Goal: Use online tool/utility: Utilize a website feature to perform a specific function

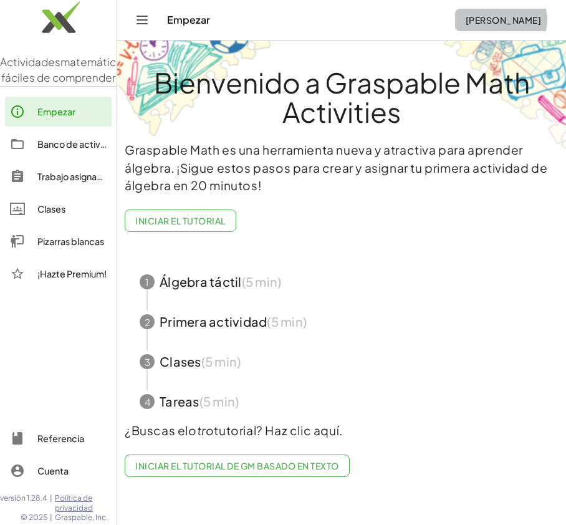
click at [482, 19] on font "[PERSON_NAME]" at bounding box center [503, 19] width 75 height 11
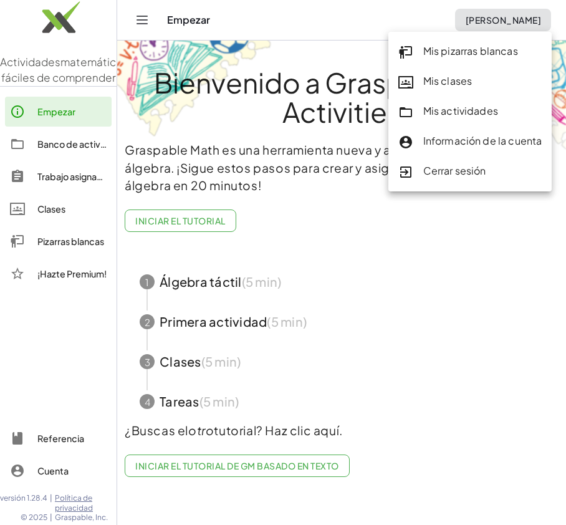
click at [485, 46] on font "Mis pizarras blancas" at bounding box center [471, 50] width 95 height 13
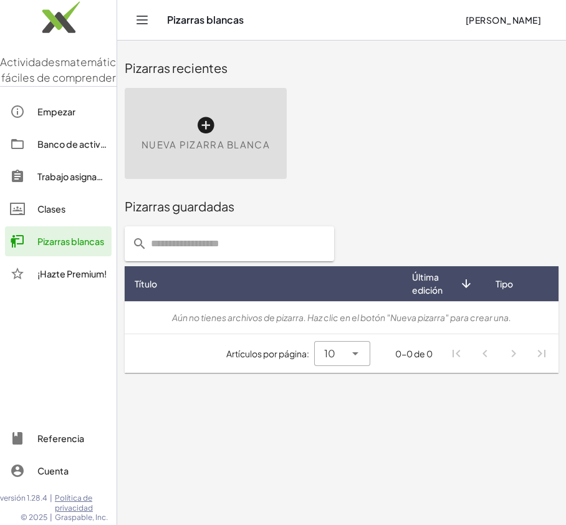
click at [223, 135] on div "Nueva pizarra blanca" at bounding box center [206, 133] width 162 height 91
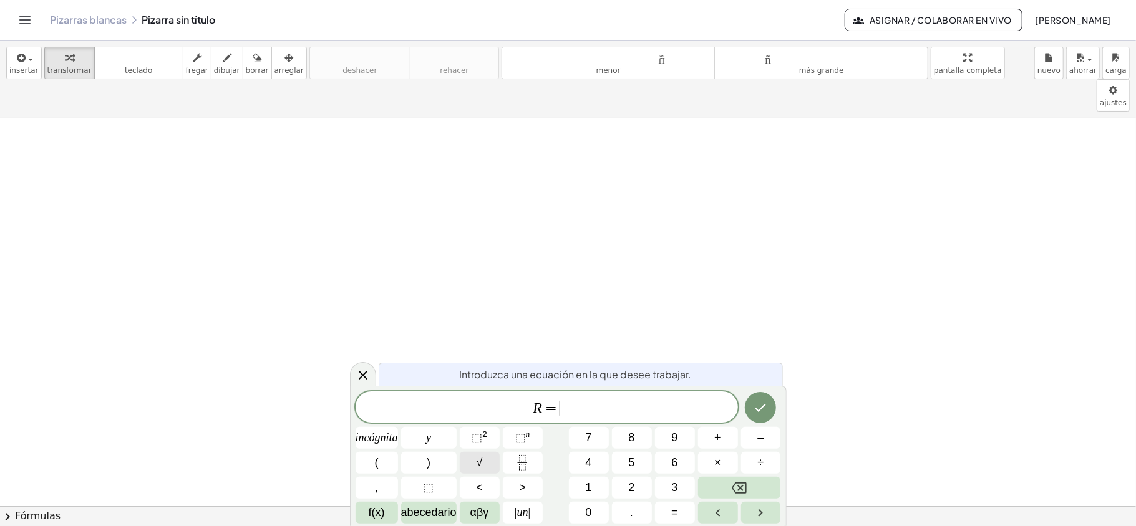
click at [482, 468] on font "√" at bounding box center [480, 463] width 6 height 12
click at [485, 437] on font "2" at bounding box center [484, 434] width 5 height 9
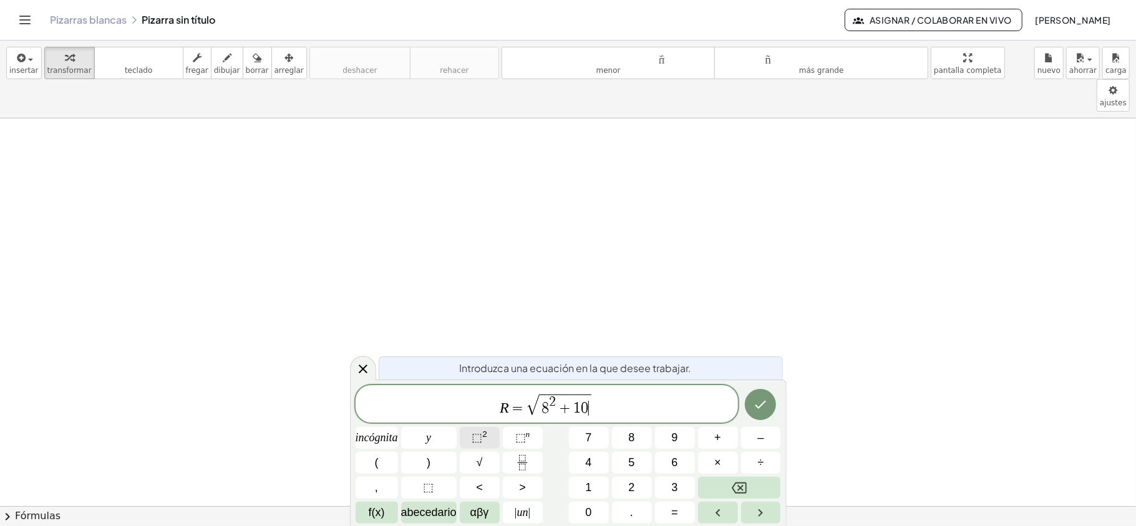
click at [480, 437] on font "⬚" at bounding box center [477, 438] width 11 height 12
click at [566, 402] on icon "Hecho" at bounding box center [760, 404] width 15 height 15
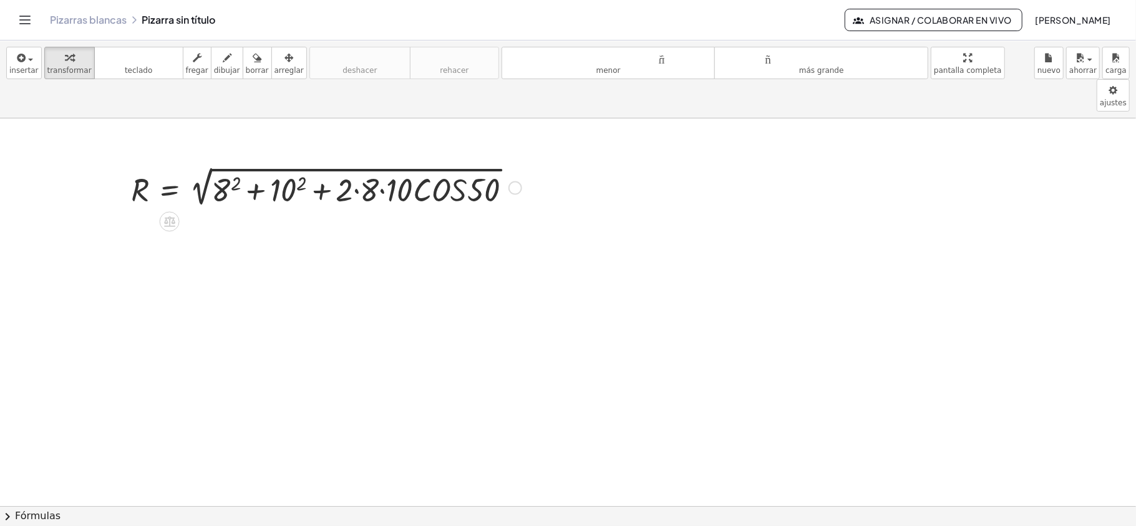
click at [475, 170] on div at bounding box center [326, 186] width 403 height 47
click at [512, 182] on div at bounding box center [515, 189] width 14 height 14
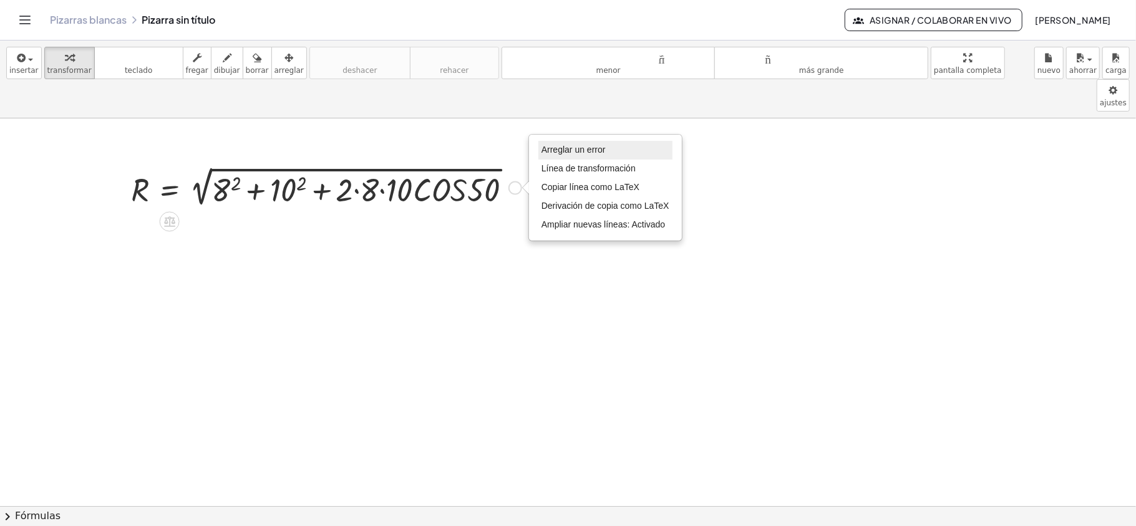
click at [566, 145] on font "Arreglar un error" at bounding box center [573, 150] width 64 height 10
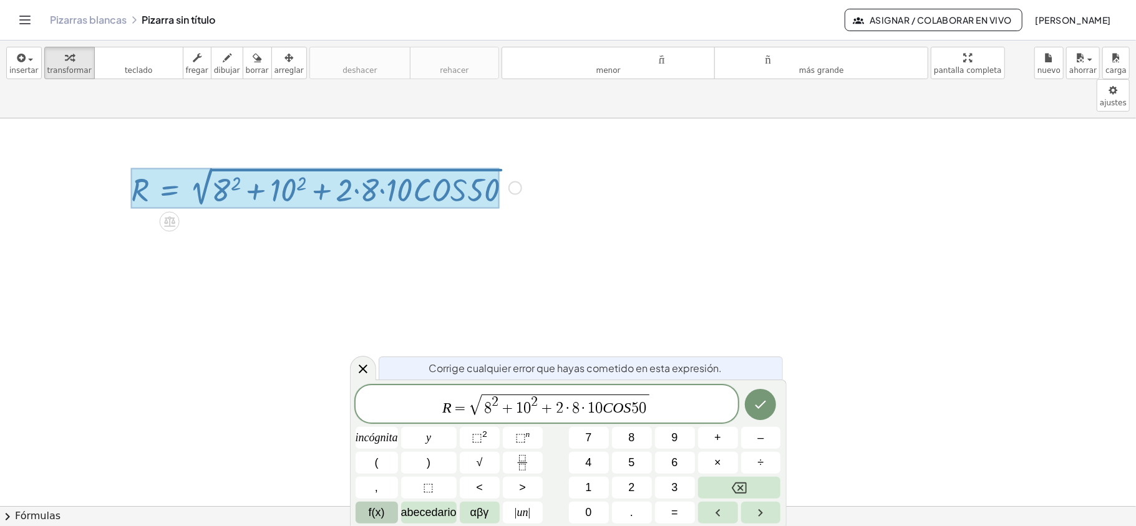
click at [379, 510] on font "f(x)" at bounding box center [377, 513] width 16 height 12
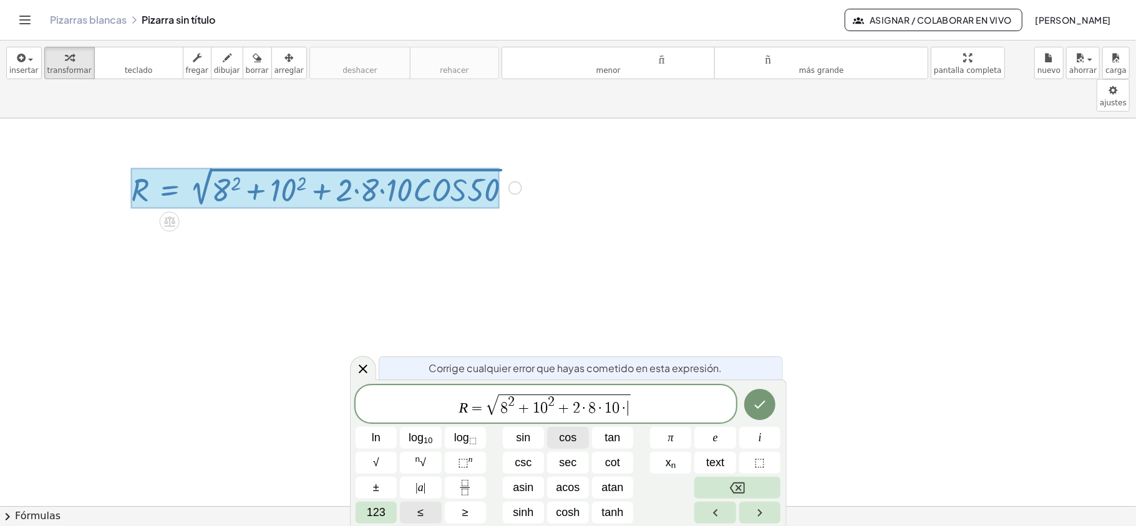
click at [566, 440] on span "cos" at bounding box center [567, 438] width 17 height 17
click at [566, 402] on icon "Done" at bounding box center [759, 404] width 15 height 15
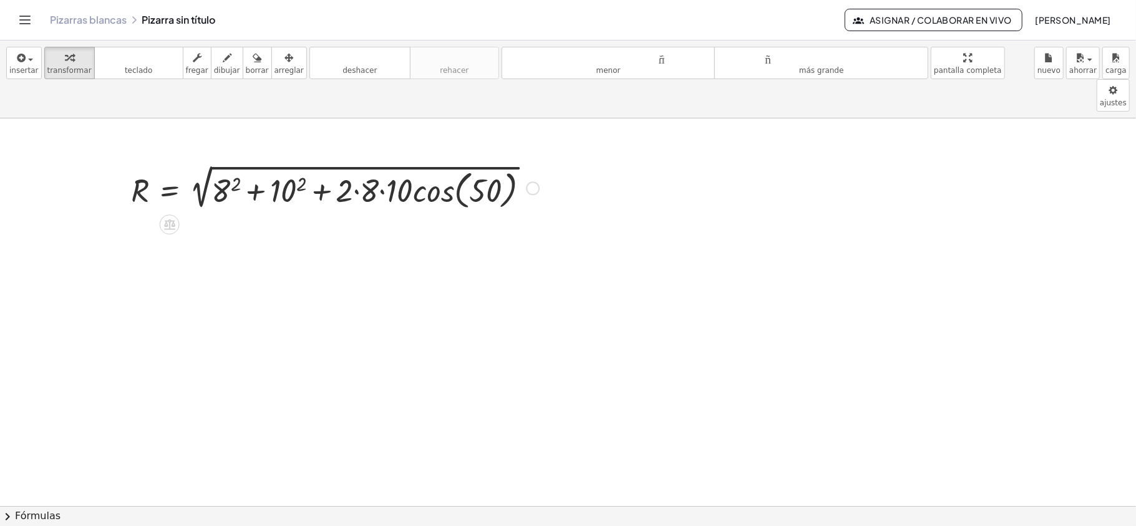
click at [225, 163] on div at bounding box center [335, 188] width 420 height 52
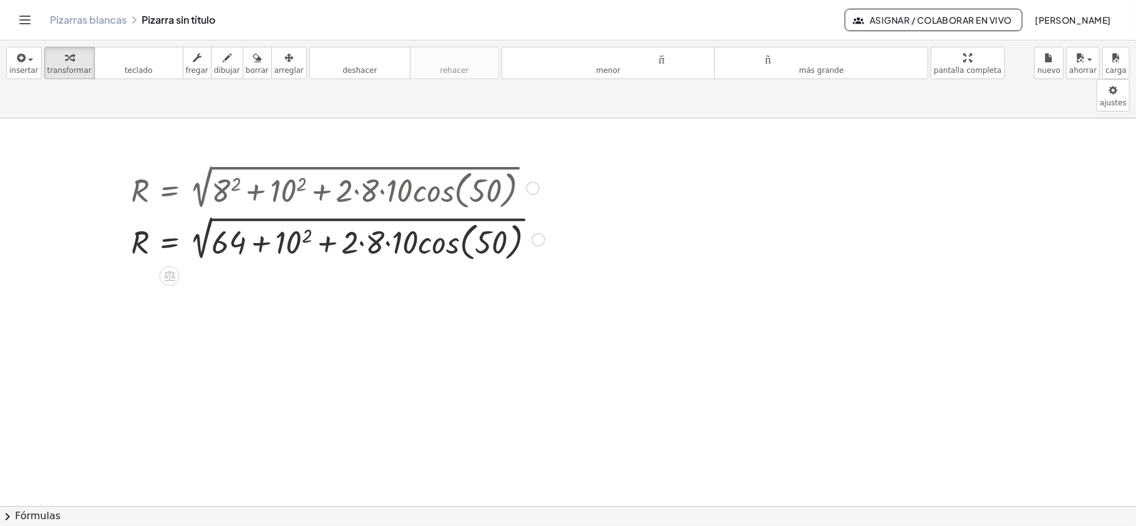
click at [300, 216] on div at bounding box center [338, 239] width 426 height 52
click at [367, 213] on div at bounding box center [341, 239] width 432 height 52
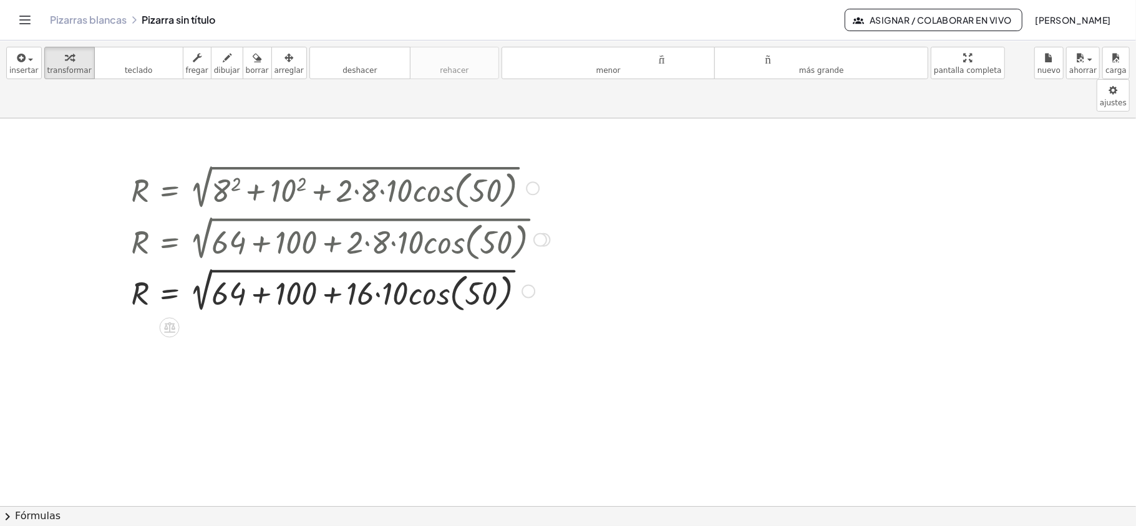
click at [379, 265] on div at bounding box center [341, 291] width 432 height 52
click at [438, 271] on div at bounding box center [341, 291] width 432 height 52
click at [430, 267] on div at bounding box center [341, 291] width 432 height 52
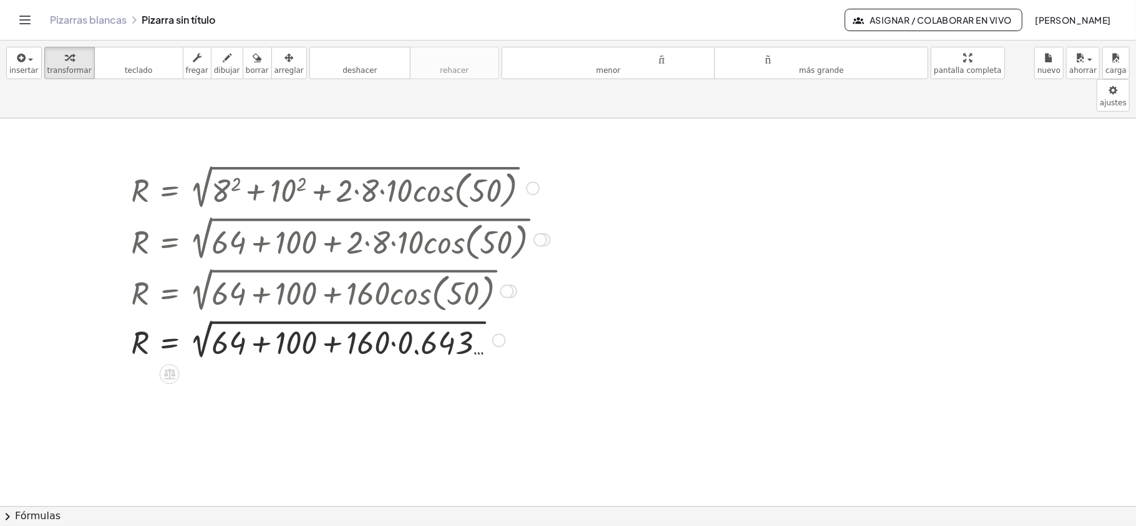
click at [393, 316] on div at bounding box center [341, 339] width 432 height 47
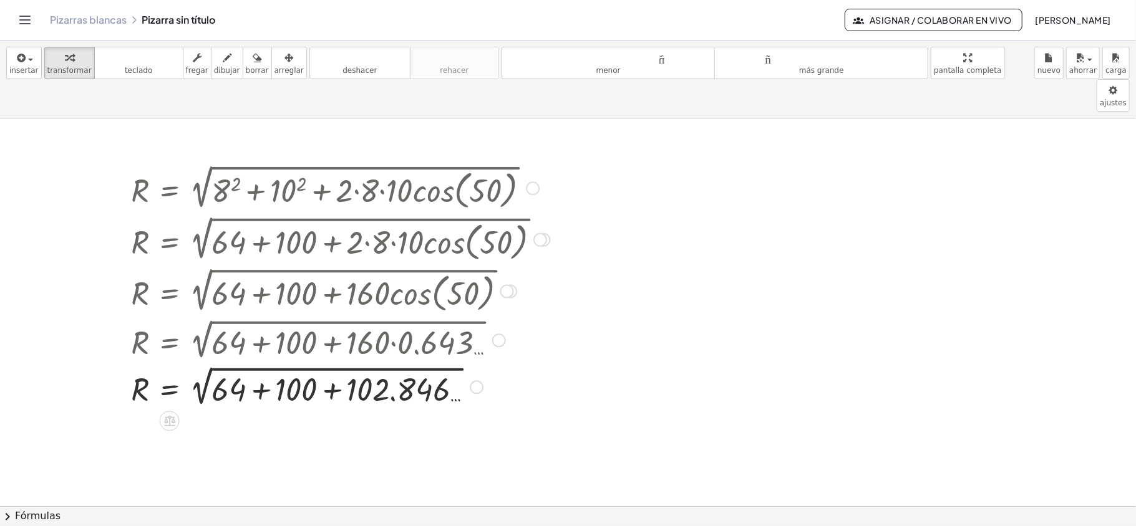
click at [263, 363] on div at bounding box center [341, 386] width 432 height 47
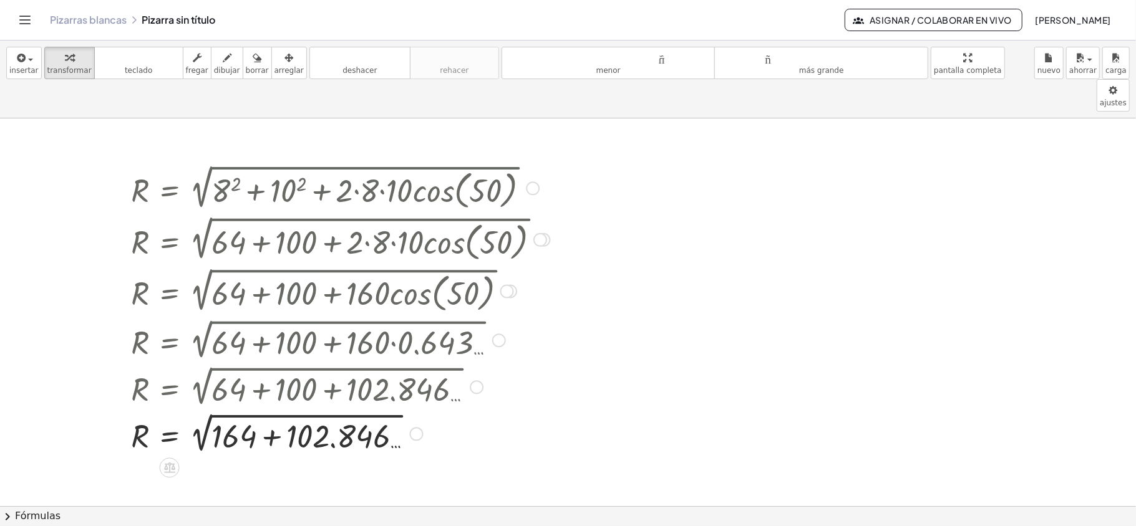
click at [275, 410] on div at bounding box center [341, 433] width 432 height 47
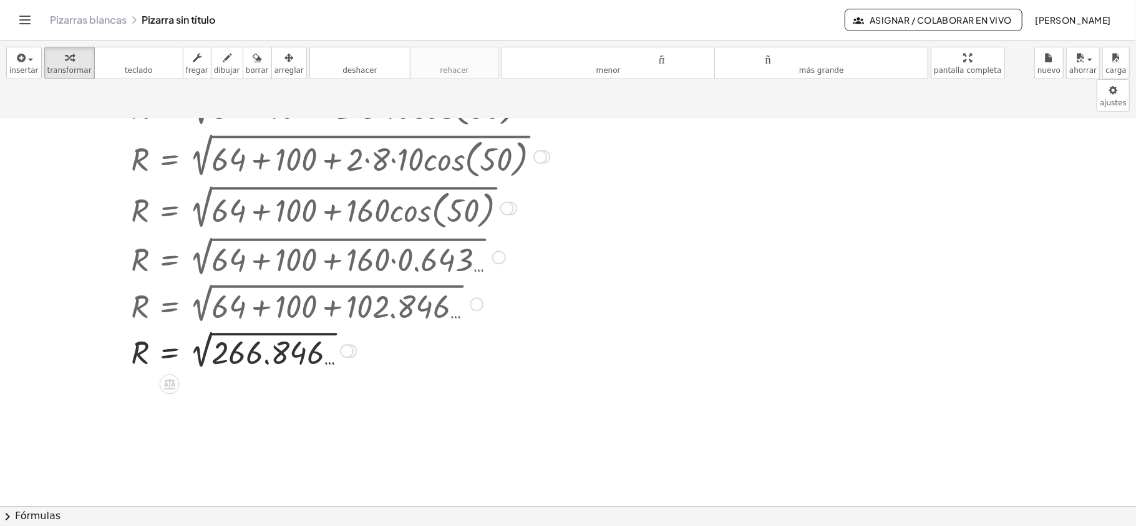
click at [205, 328] on div at bounding box center [341, 351] width 432 height 46
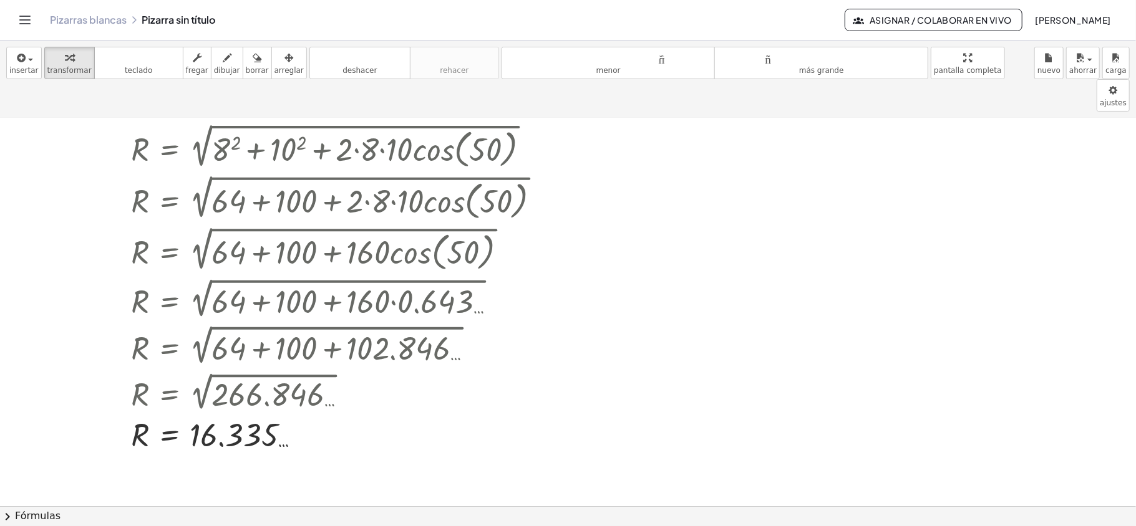
scroll to position [18, 0]
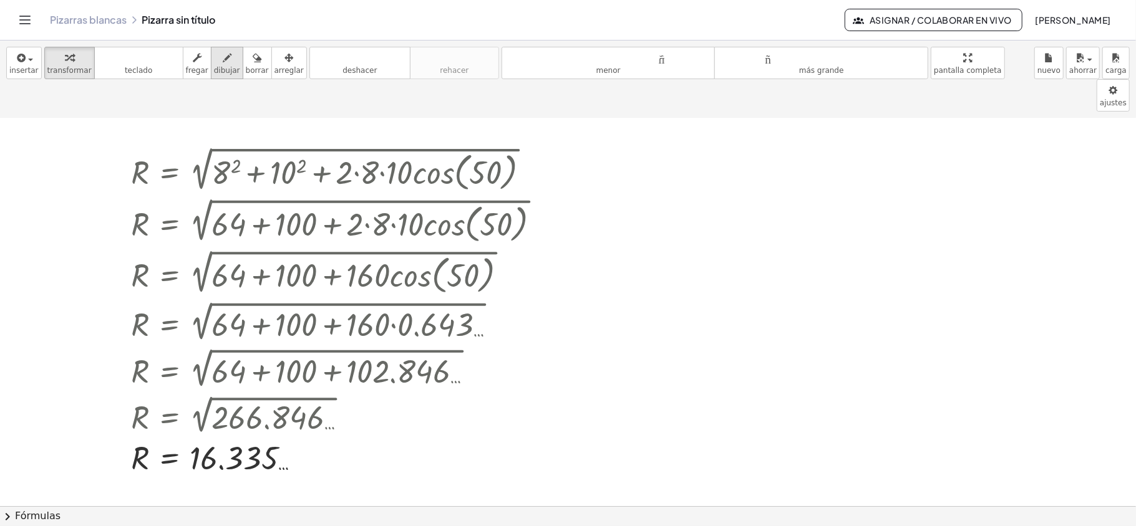
click at [217, 69] on font "dibujar" at bounding box center [227, 70] width 26 height 9
drag, startPoint x: 643, startPoint y: 150, endPoint x: 636, endPoint y: 155, distance: 8.0
click at [566, 172] on div at bounding box center [568, 487] width 1136 height 775
drag, startPoint x: 637, startPoint y: 147, endPoint x: 659, endPoint y: 180, distance: 40.0
click at [566, 180] on div at bounding box center [568, 487] width 1136 height 775
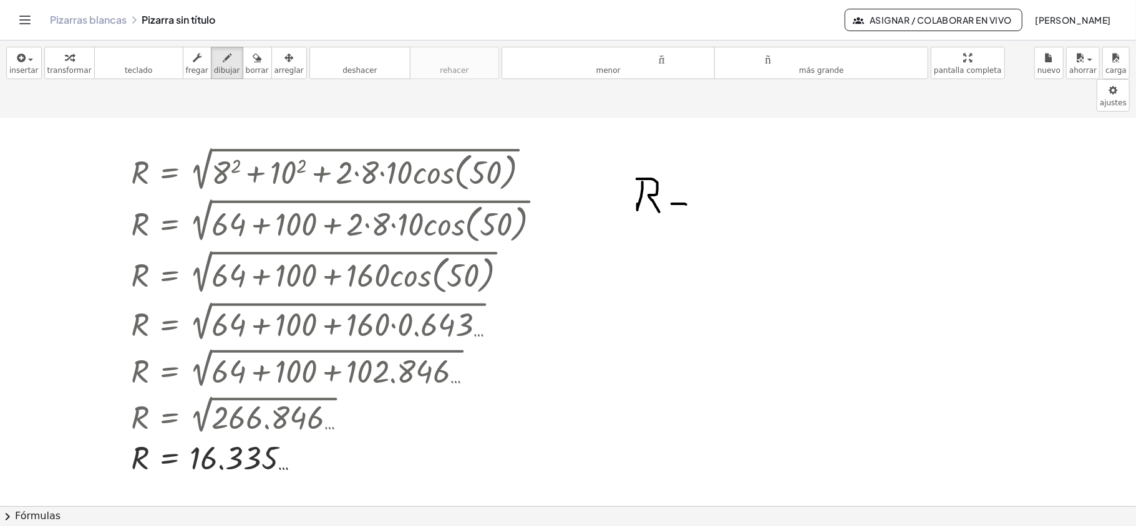
drag, startPoint x: 672, startPoint y: 172, endPoint x: 686, endPoint y: 173, distance: 14.4
click at [566, 173] on div at bounding box center [568, 487] width 1136 height 775
drag, startPoint x: 670, startPoint y: 180, endPoint x: 676, endPoint y: 178, distance: 6.5
click at [566, 180] on div at bounding box center [568, 487] width 1136 height 775
drag, startPoint x: 704, startPoint y: 148, endPoint x: 724, endPoint y: 178, distance: 36.5
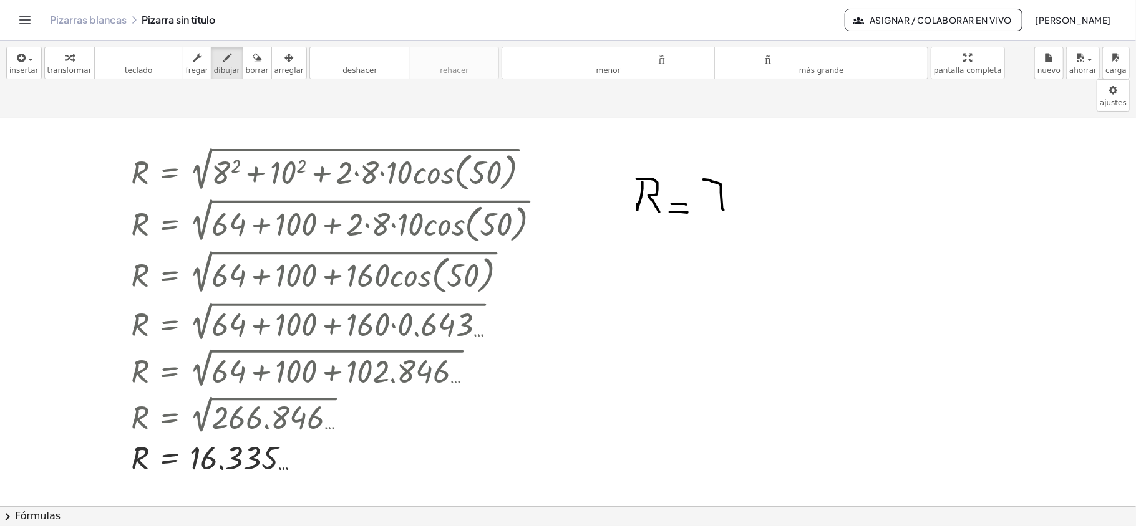
click at [566, 178] on div at bounding box center [568, 487] width 1136 height 775
drag, startPoint x: 715, startPoint y: 165, endPoint x: 729, endPoint y: 161, distance: 15.0
click at [566, 165] on div at bounding box center [568, 487] width 1136 height 775
drag, startPoint x: 739, startPoint y: 150, endPoint x: 804, endPoint y: 148, distance: 64.9
click at [566, 148] on div at bounding box center [568, 487] width 1136 height 775
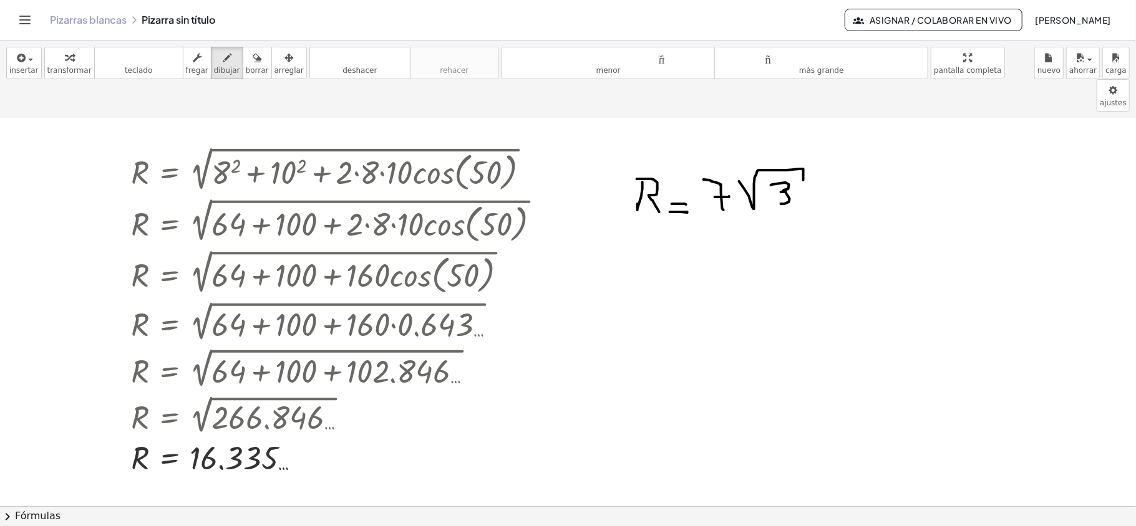
drag, startPoint x: 771, startPoint y: 153, endPoint x: 765, endPoint y: 178, distance: 25.7
click at [566, 171] on div at bounding box center [568, 487] width 1136 height 775
drag, startPoint x: 749, startPoint y: 183, endPoint x: 787, endPoint y: 195, distance: 39.7
click at [566, 185] on div at bounding box center [568, 487] width 1136 height 775
drag, startPoint x: 774, startPoint y: 196, endPoint x: 759, endPoint y: 266, distance: 71.6
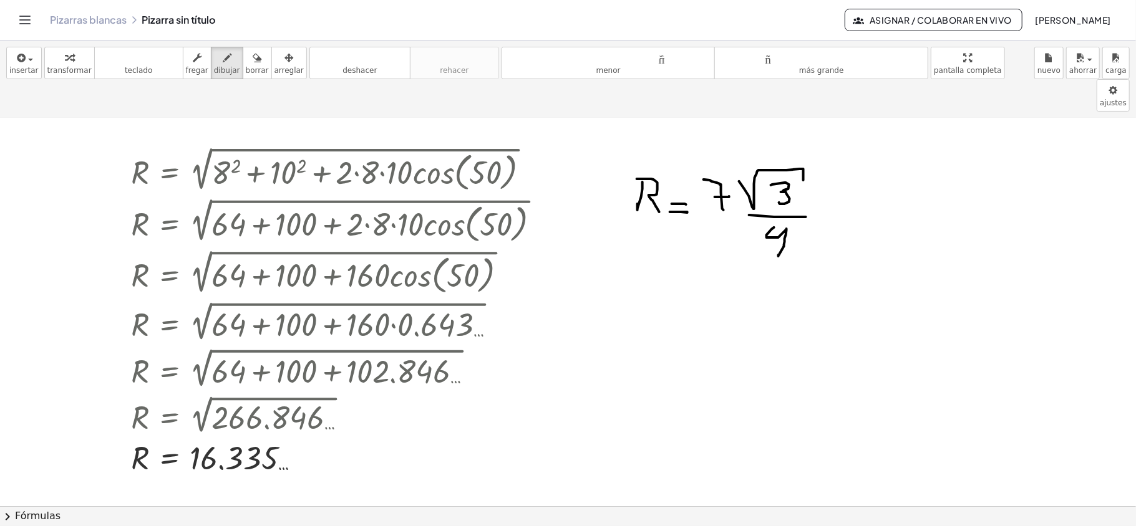
click at [566, 225] on div at bounding box center [568, 487] width 1136 height 775
drag, startPoint x: 825, startPoint y: 156, endPoint x: 818, endPoint y: 182, distance: 26.9
click at [566, 182] on div at bounding box center [568, 487] width 1136 height 775
drag, startPoint x: 825, startPoint y: 156, endPoint x: 832, endPoint y: 170, distance: 15.9
click at [566, 182] on div at bounding box center [568, 487] width 1136 height 775
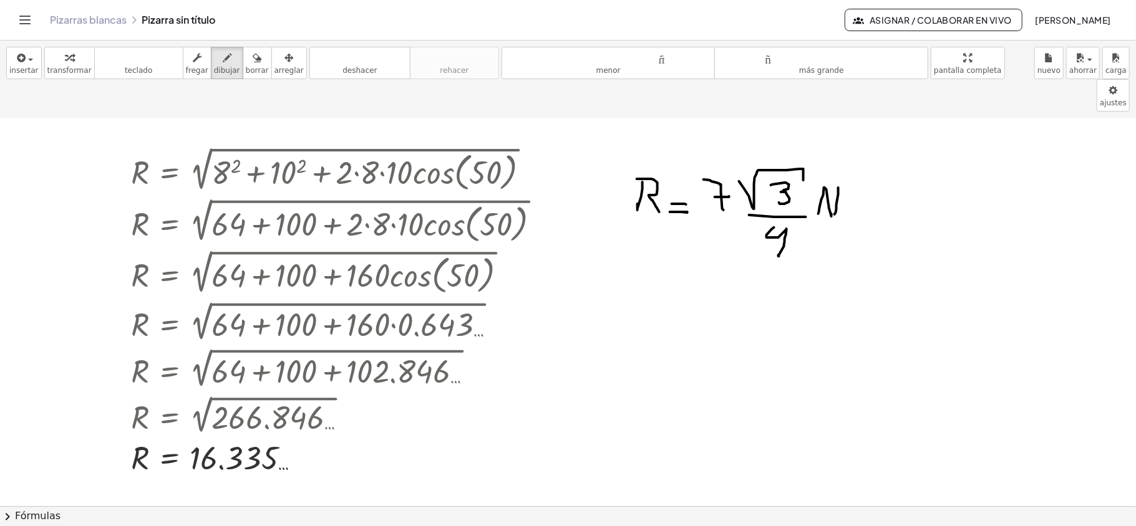
drag, startPoint x: 838, startPoint y: 156, endPoint x: 835, endPoint y: 183, distance: 27.1
click at [566, 183] on div at bounding box center [568, 487] width 1136 height 775
click at [252, 61] on div "button" at bounding box center [257, 57] width 23 height 15
click at [566, 168] on div at bounding box center [568, 487] width 1136 height 775
click at [223, 61] on icon "button" at bounding box center [227, 58] width 9 height 15
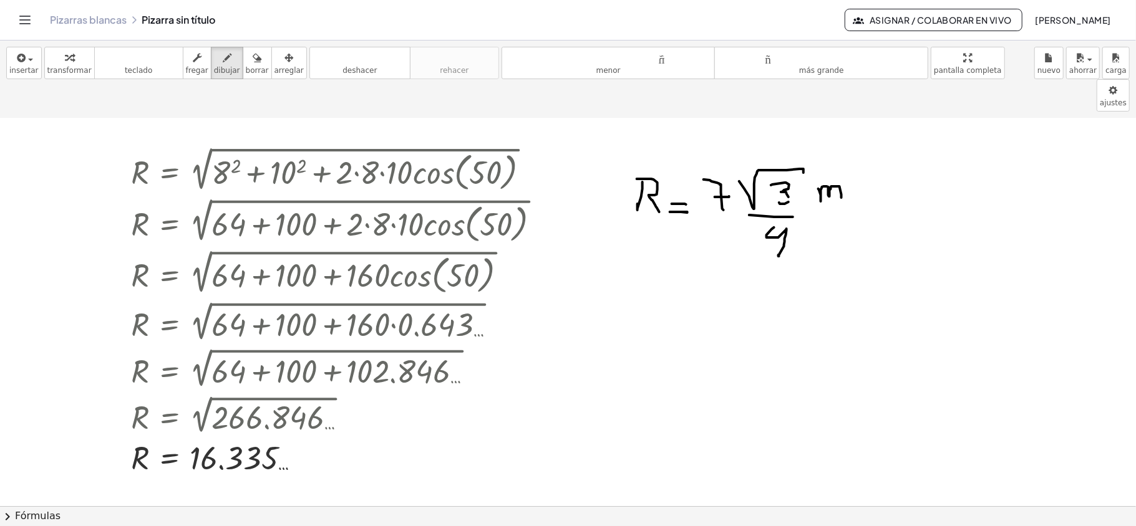
drag, startPoint x: 818, startPoint y: 157, endPoint x: 832, endPoint y: 197, distance: 42.0
click at [566, 177] on div at bounding box center [568, 487] width 1136 height 775
drag, startPoint x: 816, startPoint y: 182, endPoint x: 846, endPoint y: 183, distance: 29.9
click at [566, 183] on div at bounding box center [568, 487] width 1136 height 775
drag, startPoint x: 839, startPoint y: 193, endPoint x: 822, endPoint y: 213, distance: 26.6
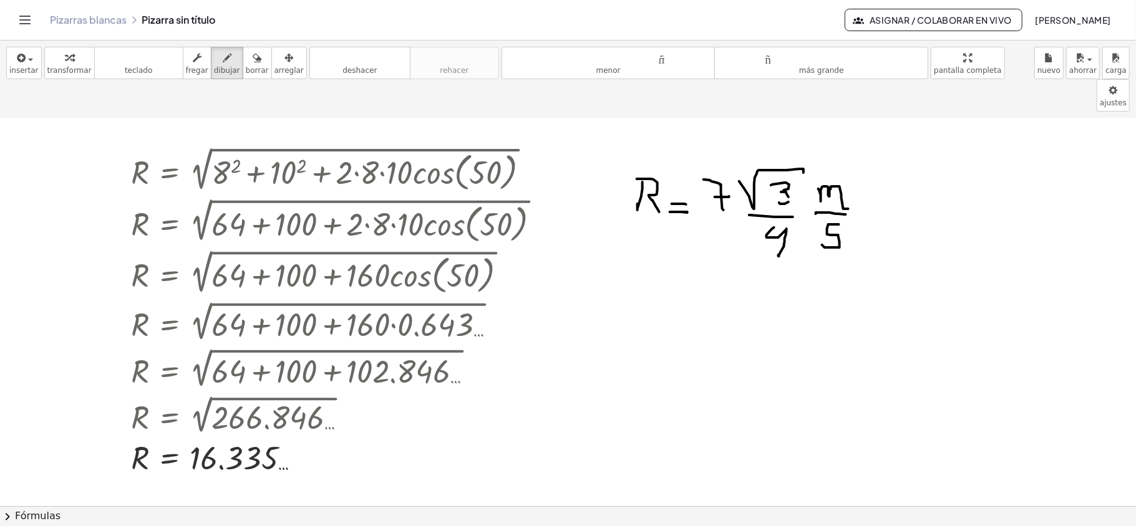
click at [566, 213] on div at bounding box center [568, 487] width 1136 height 775
drag, startPoint x: 285, startPoint y: 424, endPoint x: 306, endPoint y: 435, distance: 23.2
click at [306, 435] on div at bounding box center [568, 487] width 1136 height 775
drag, startPoint x: 282, startPoint y: 438, endPoint x: 308, endPoint y: 438, distance: 25.6
click at [308, 438] on div at bounding box center [568, 487] width 1136 height 775
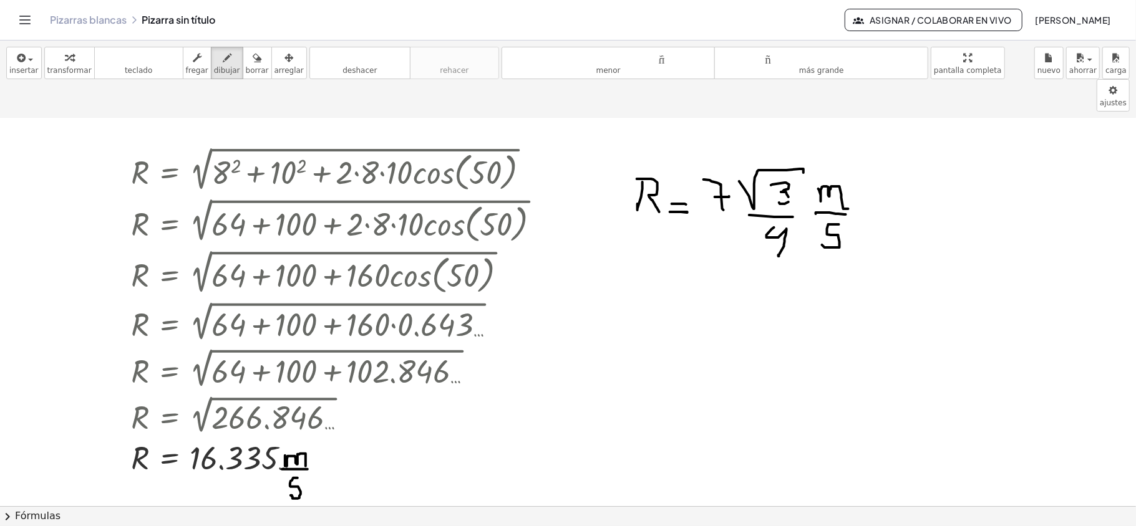
drag, startPoint x: 298, startPoint y: 447, endPoint x: 291, endPoint y: 464, distance: 18.8
click at [291, 464] on div at bounding box center [568, 487] width 1136 height 775
click at [353, 67] on font "deshacer" at bounding box center [359, 70] width 34 height 9
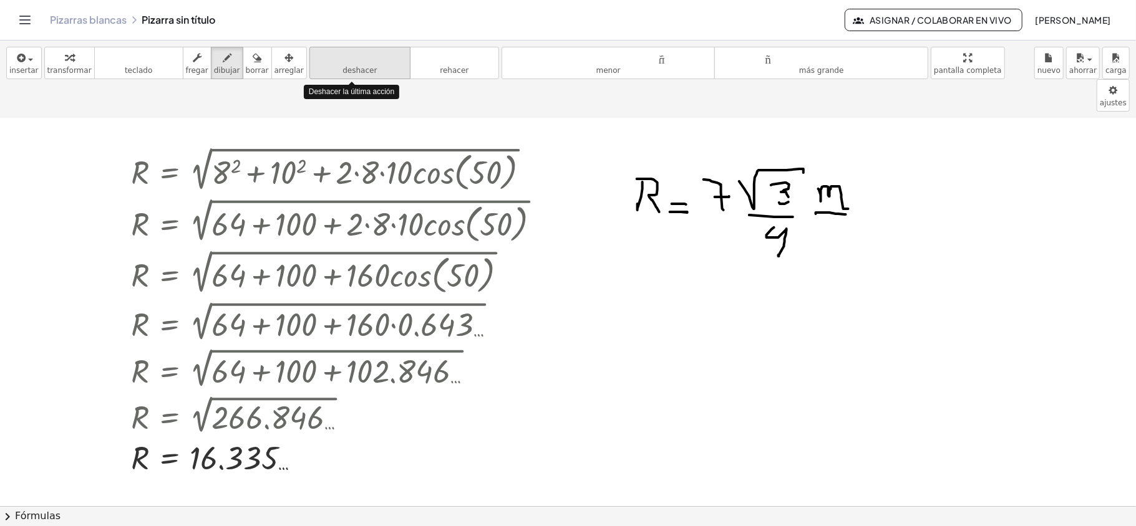
click at [353, 67] on font "deshacer" at bounding box center [359, 70] width 34 height 9
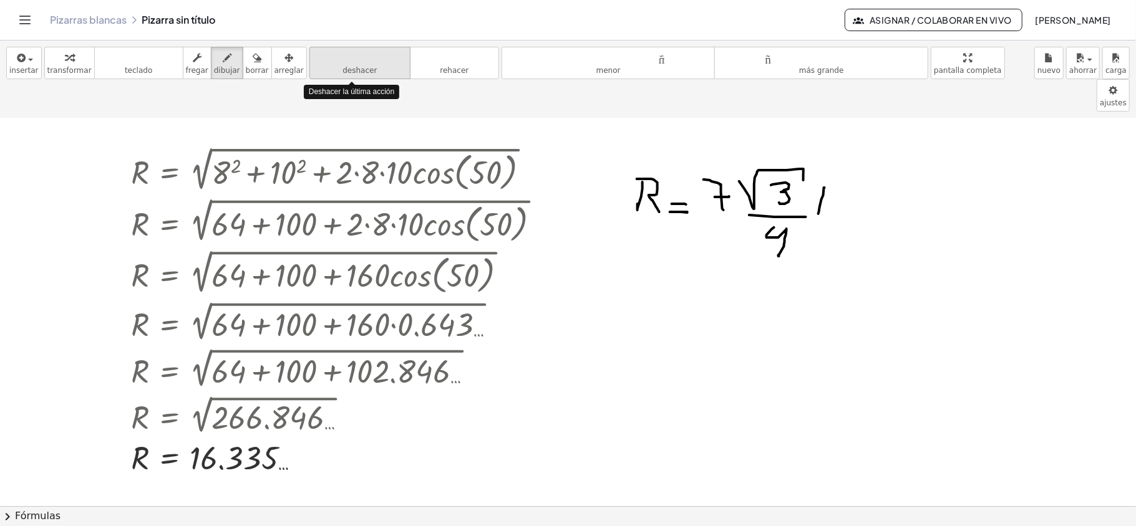
click at [353, 67] on font "deshacer" at bounding box center [359, 70] width 34 height 9
click at [353, 66] on font "deshacer" at bounding box center [359, 70] width 34 height 9
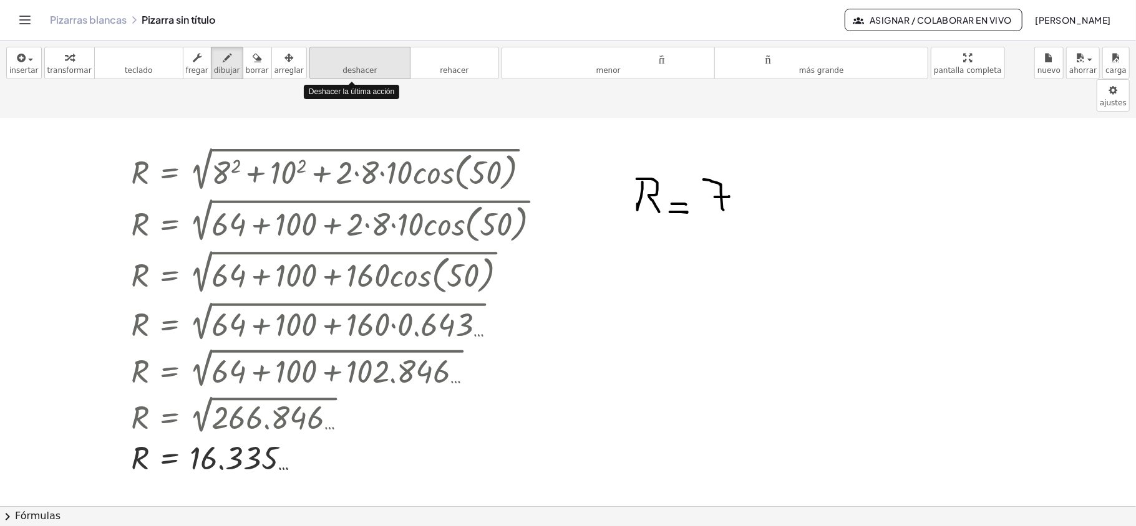
click at [353, 66] on font "deshacer" at bounding box center [359, 70] width 34 height 9
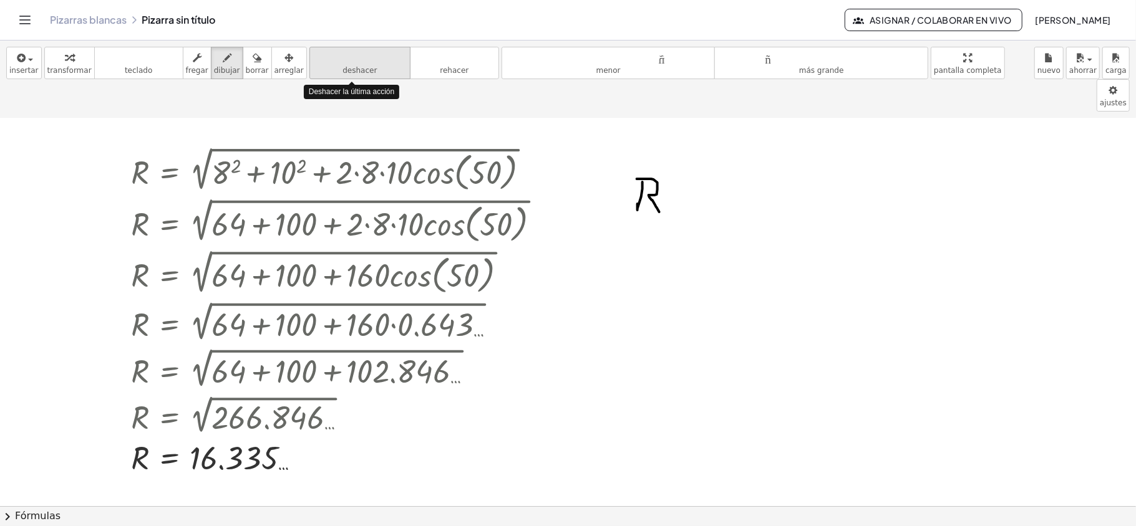
click at [353, 66] on font "deshacer" at bounding box center [359, 70] width 34 height 9
